Goal: Transaction & Acquisition: Purchase product/service

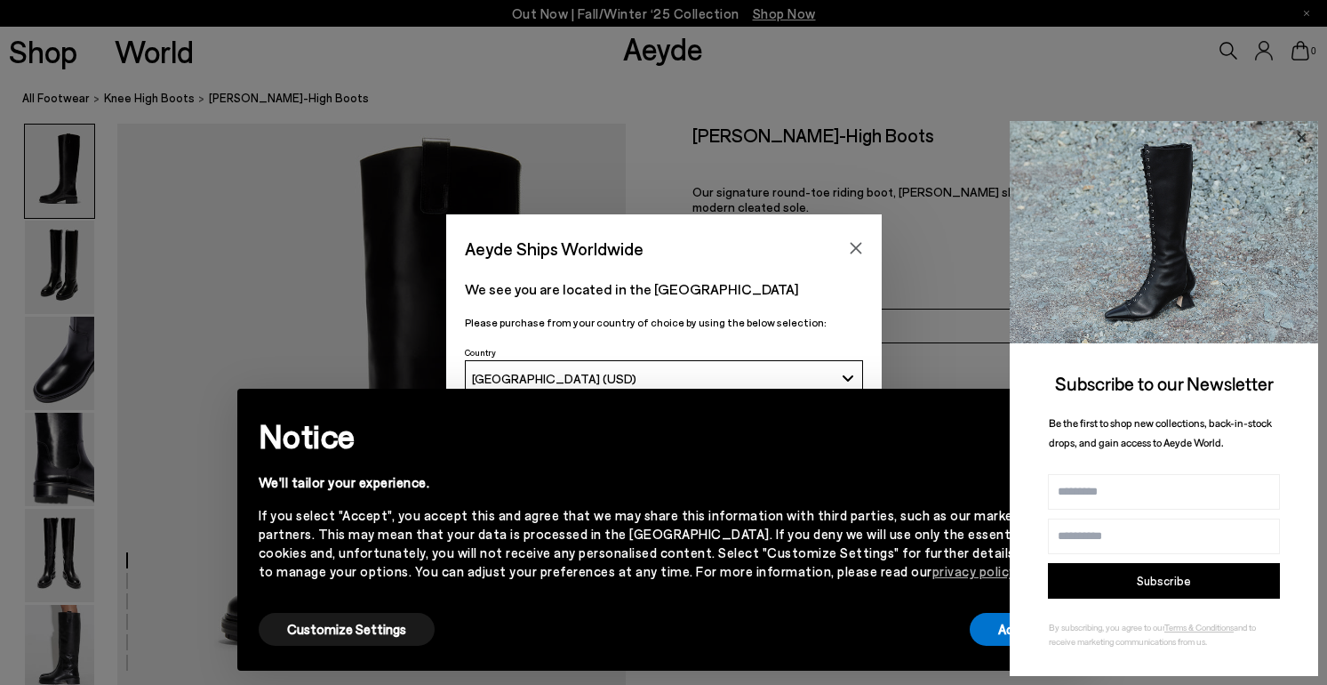
click at [1296, 134] on icon at bounding box center [1301, 137] width 23 height 23
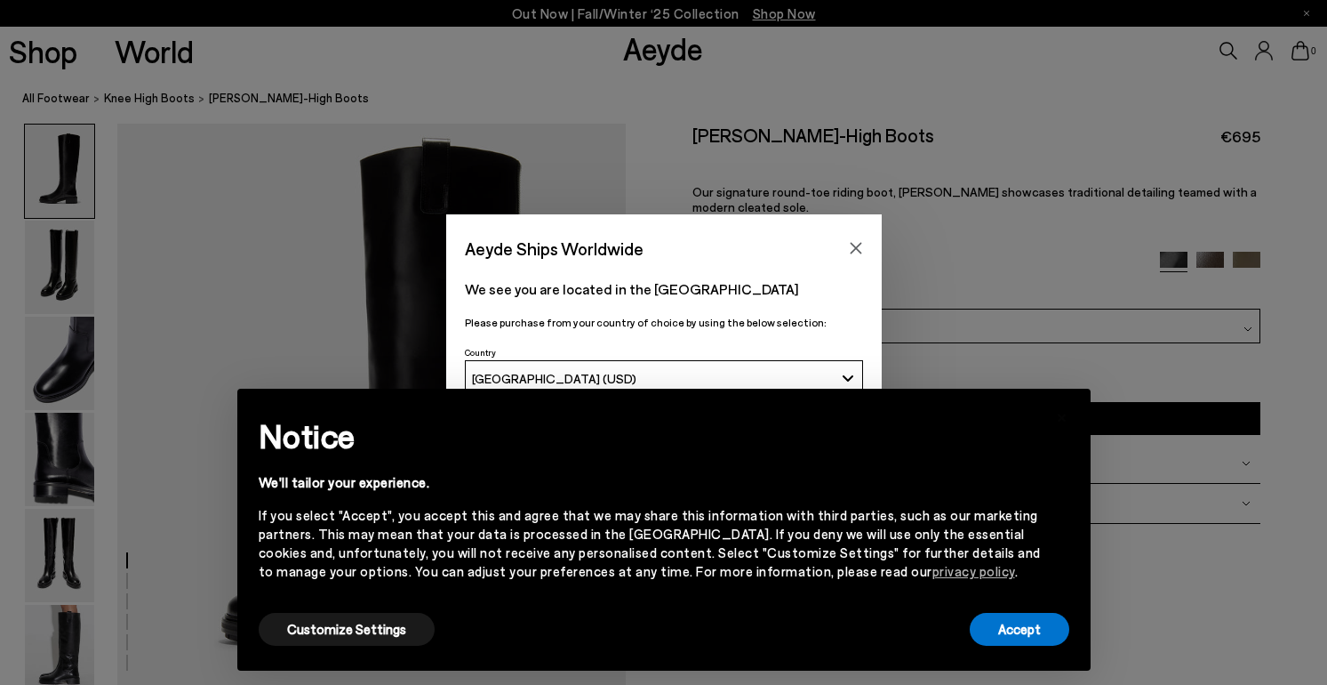
click at [895, 344] on div "Aeyde Ships Worldwide We see you are located in the United States Please purcha…" at bounding box center [663, 342] width 1327 height 256
click at [1072, 426] on button "×" at bounding box center [1062, 415] width 43 height 43
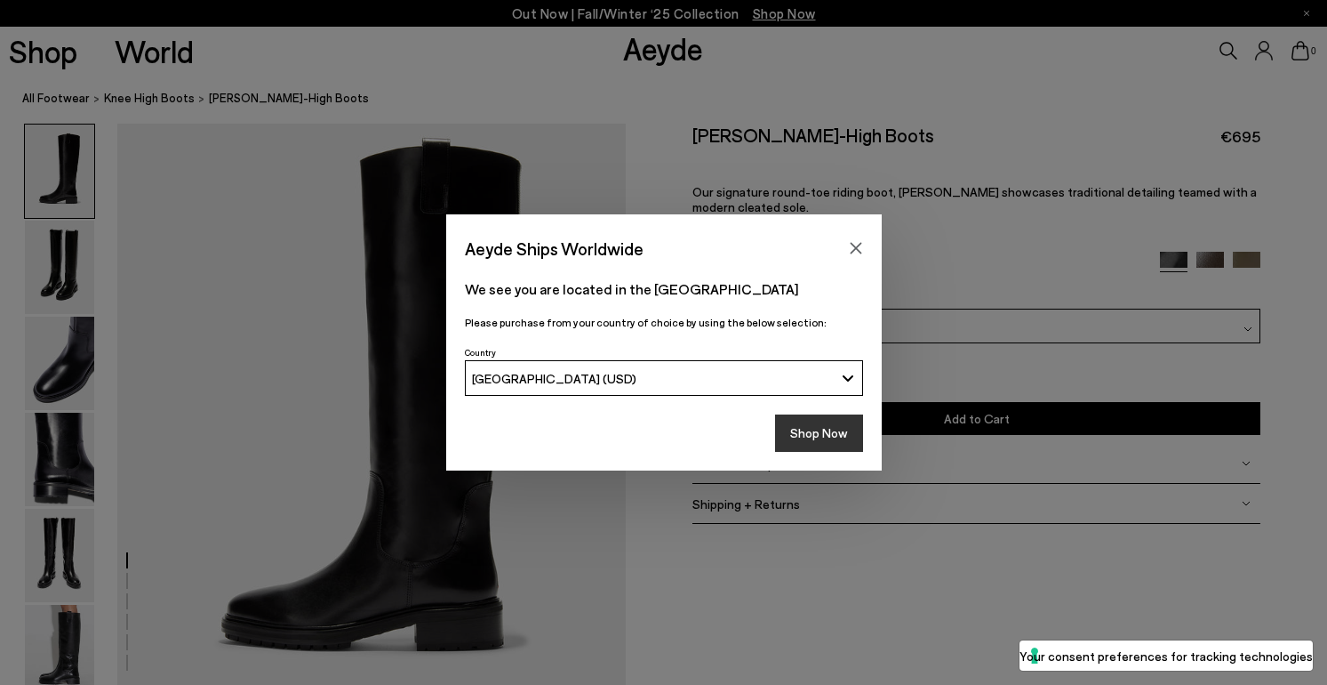
click at [831, 440] on button "Shop Now" at bounding box center [819, 432] width 88 height 37
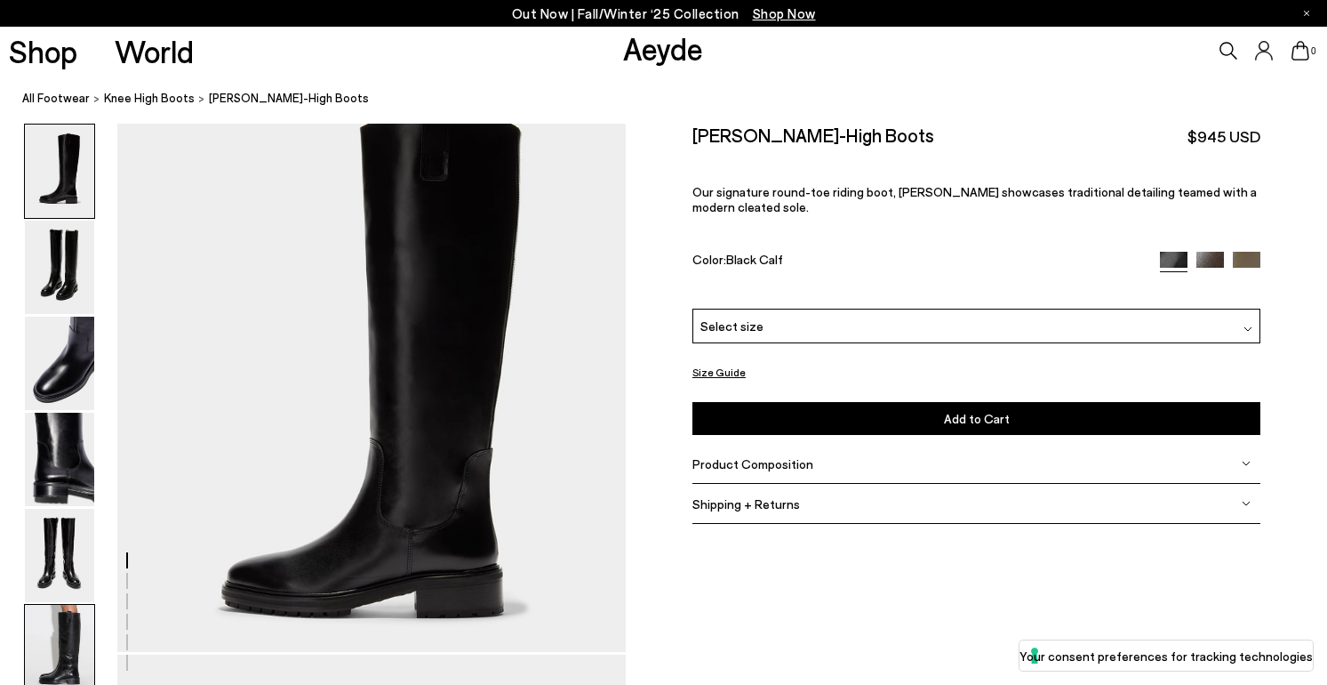
click at [47, 650] on img at bounding box center [59, 651] width 69 height 93
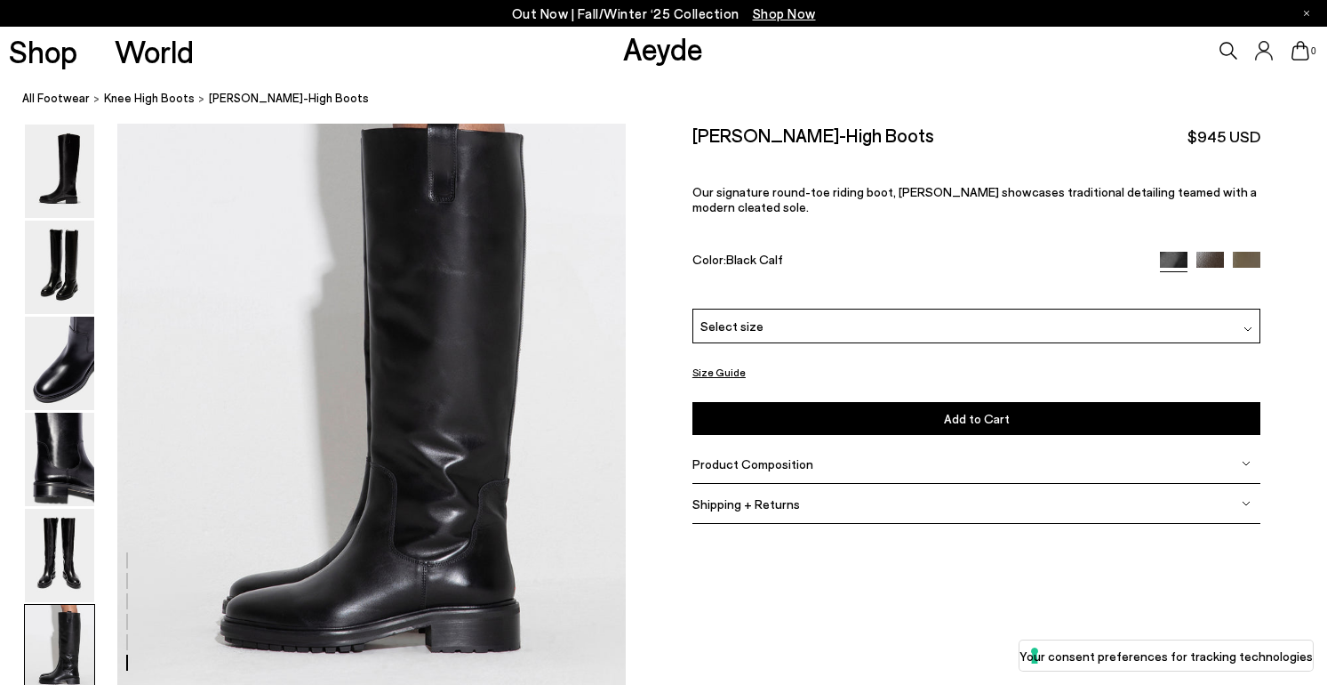
scroll to position [3307, 0]
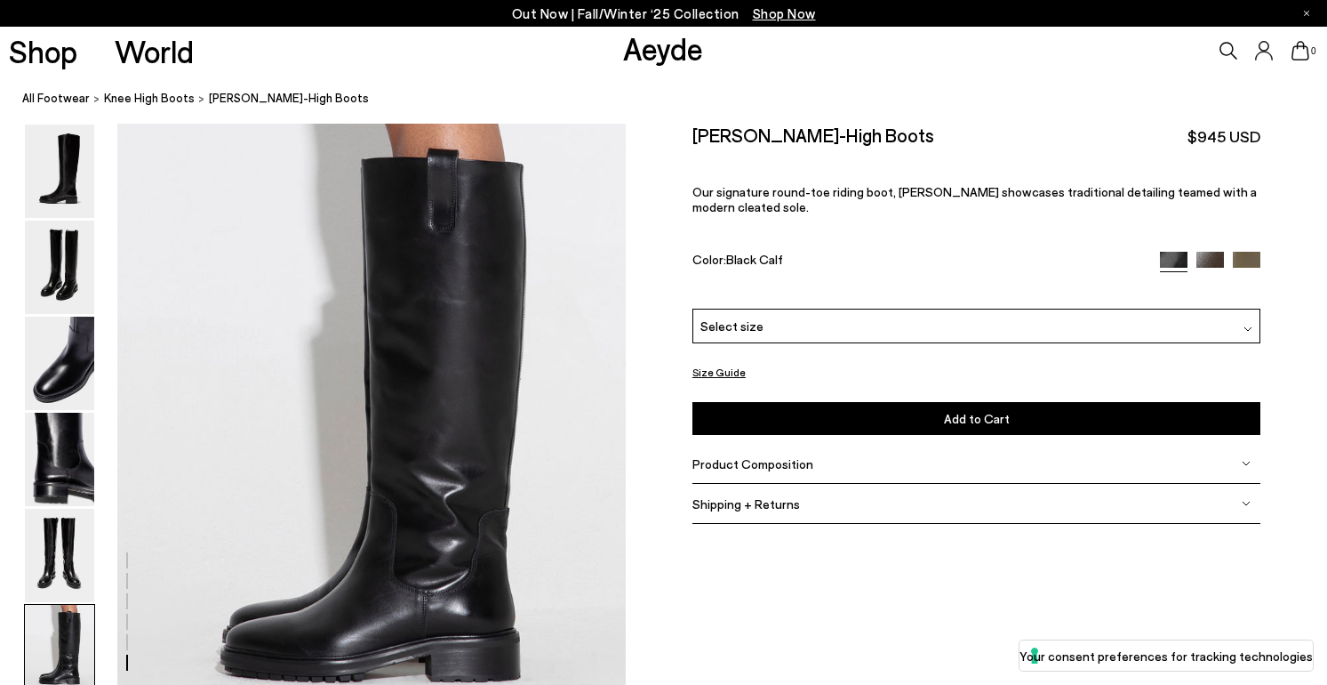
click at [1197, 257] on img at bounding box center [1211, 265] width 28 height 28
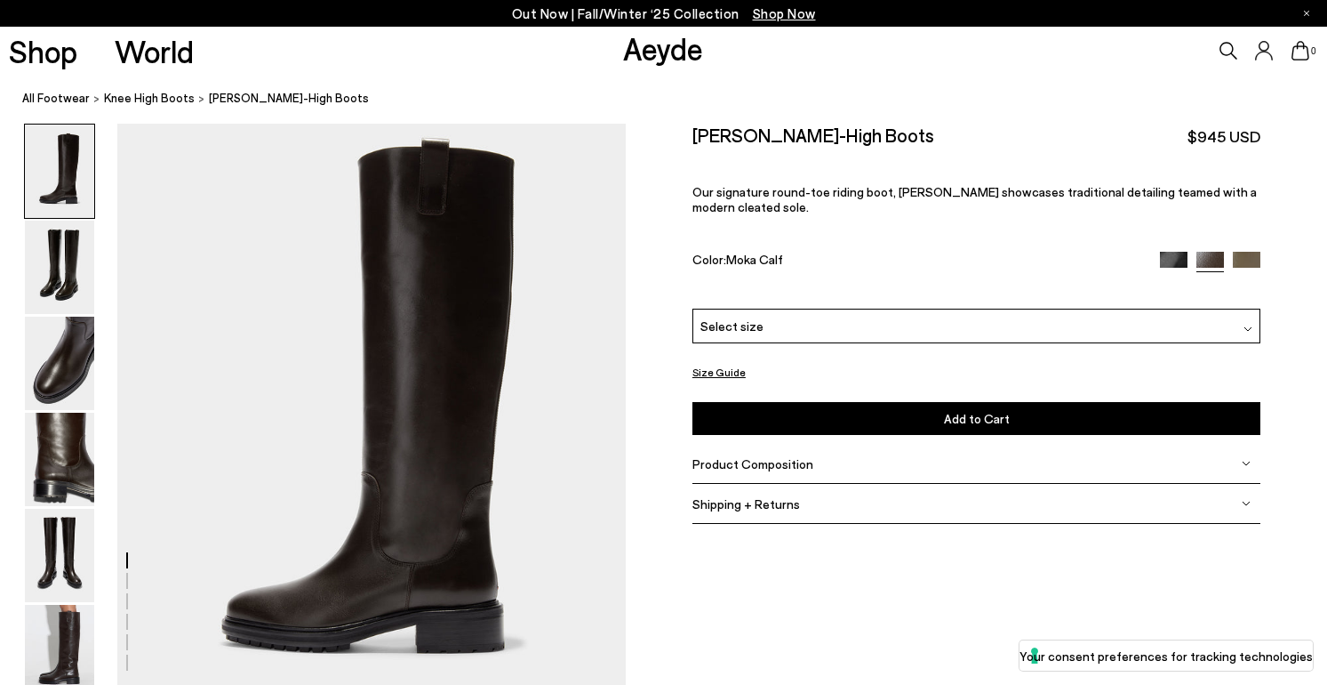
click at [1249, 261] on img at bounding box center [1247, 266] width 28 height 28
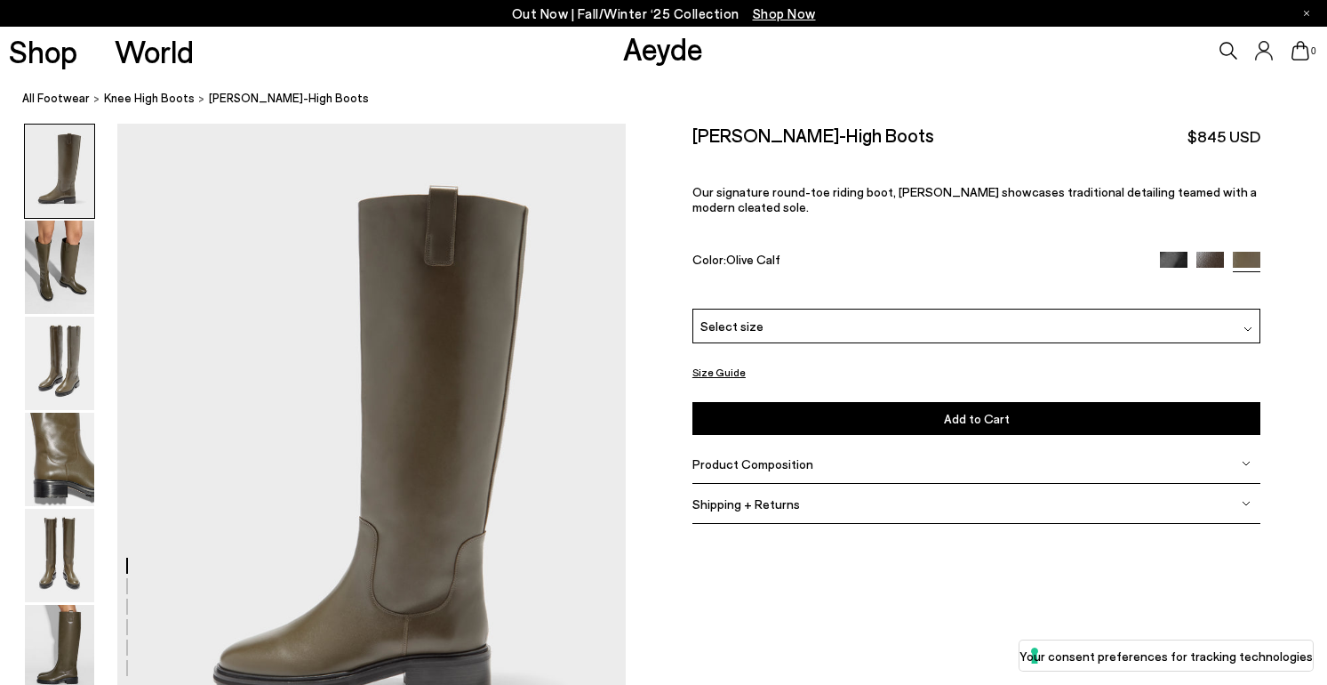
click at [1217, 264] on img at bounding box center [1211, 266] width 28 height 28
